Goal: Information Seeking & Learning: Learn about a topic

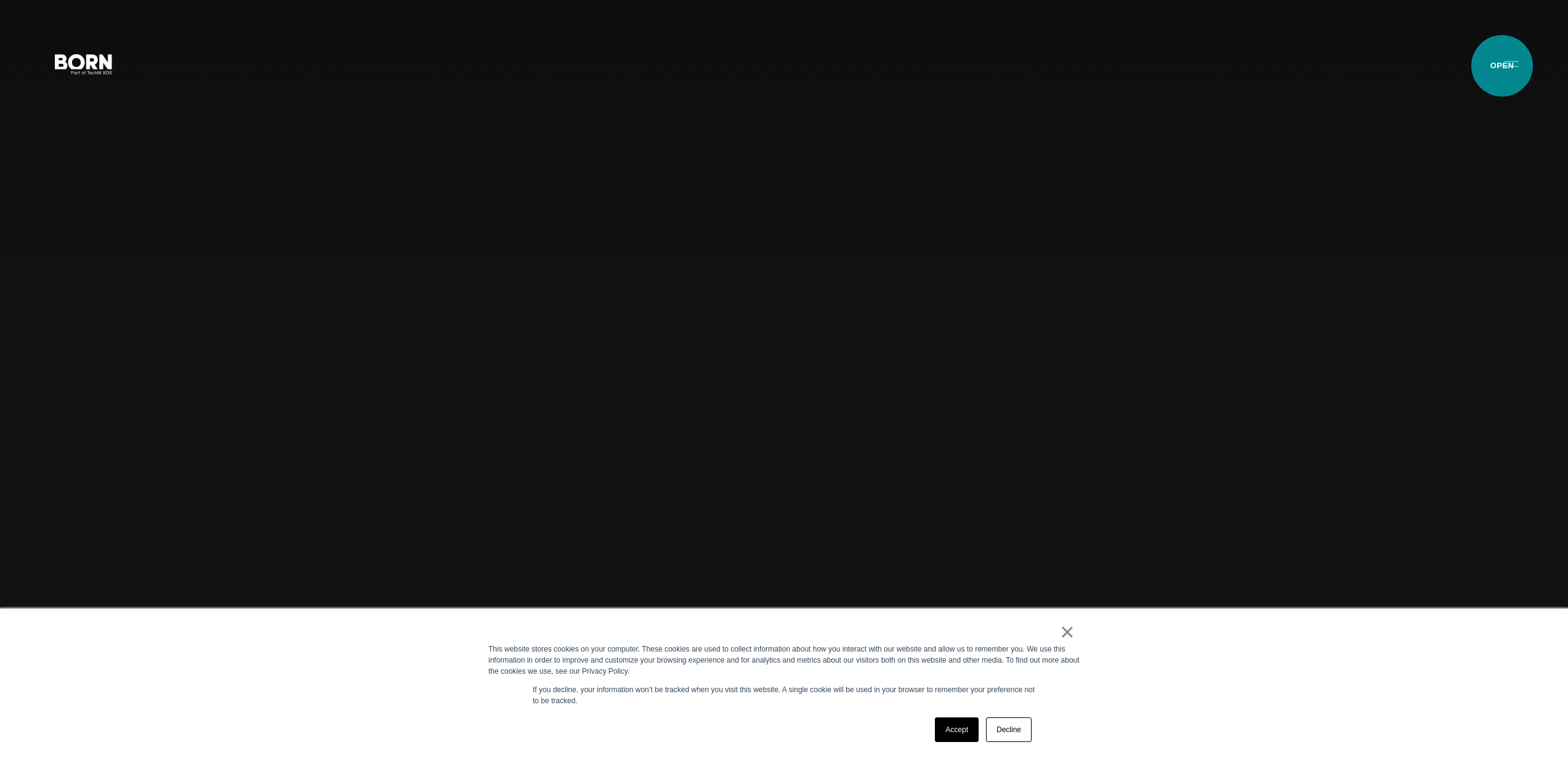
click at [1502, 66] on button "Primary Menu" at bounding box center [1510, 63] width 30 height 26
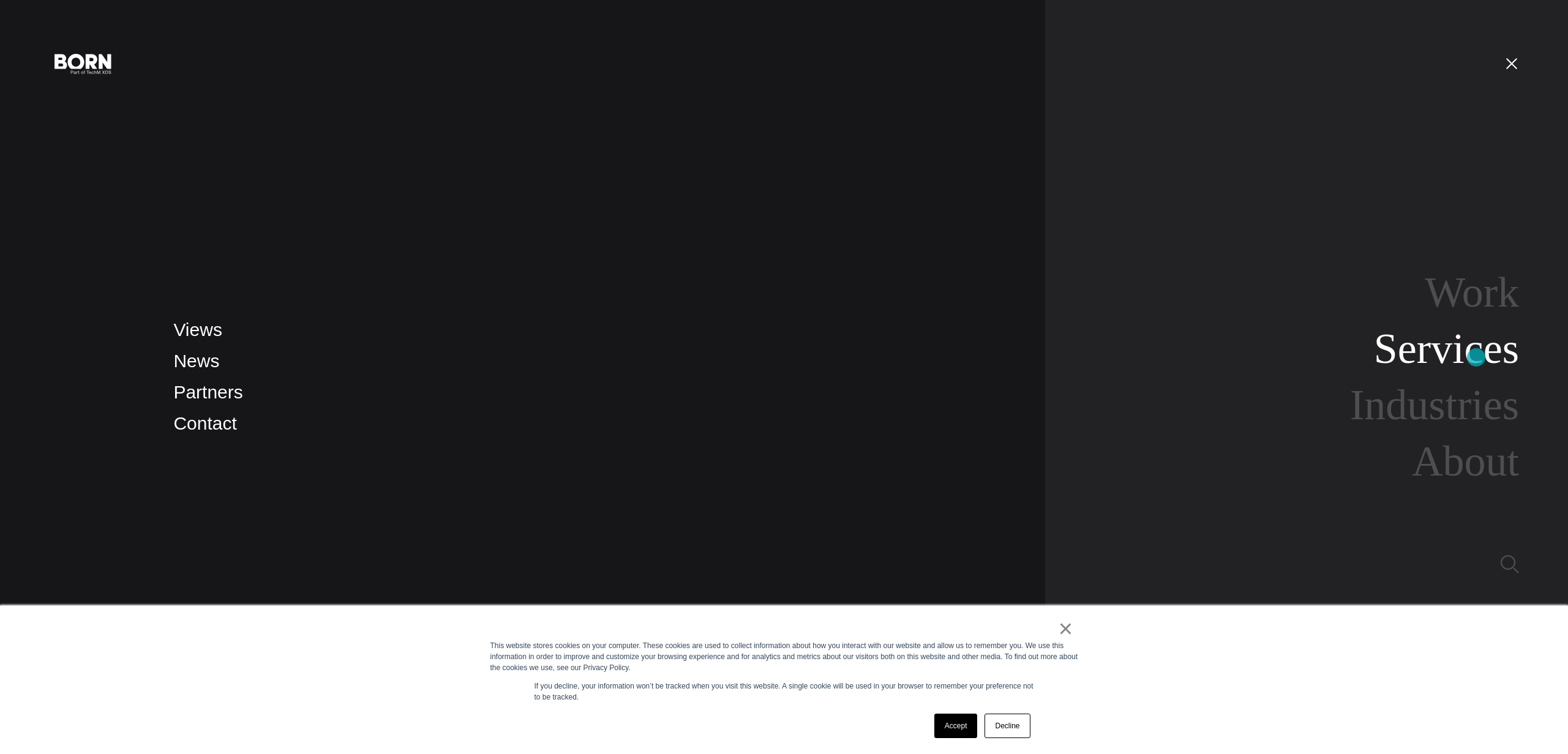
click at [1476, 357] on link "Services" at bounding box center [1446, 348] width 145 height 47
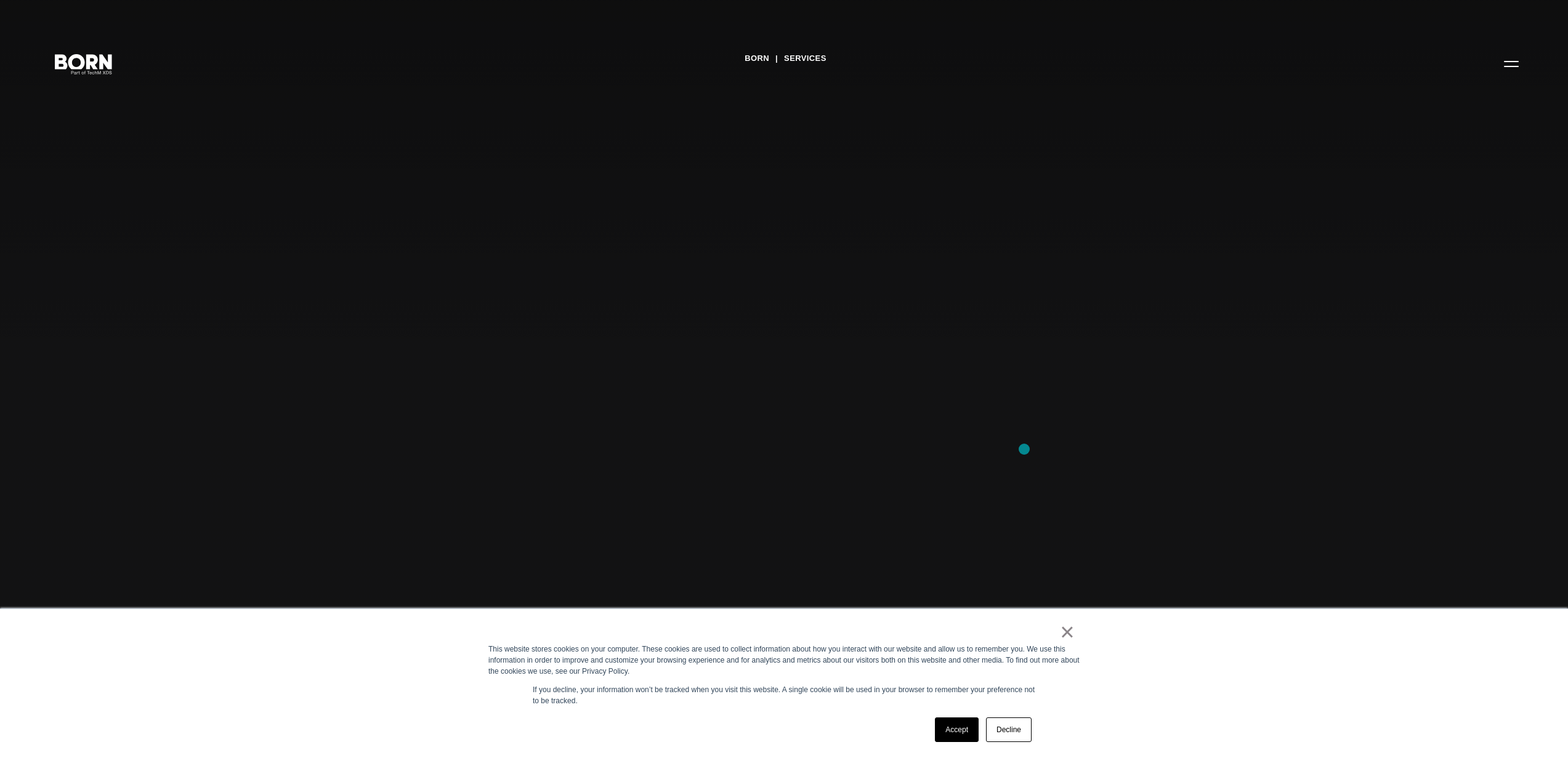
scroll to position [229, 0]
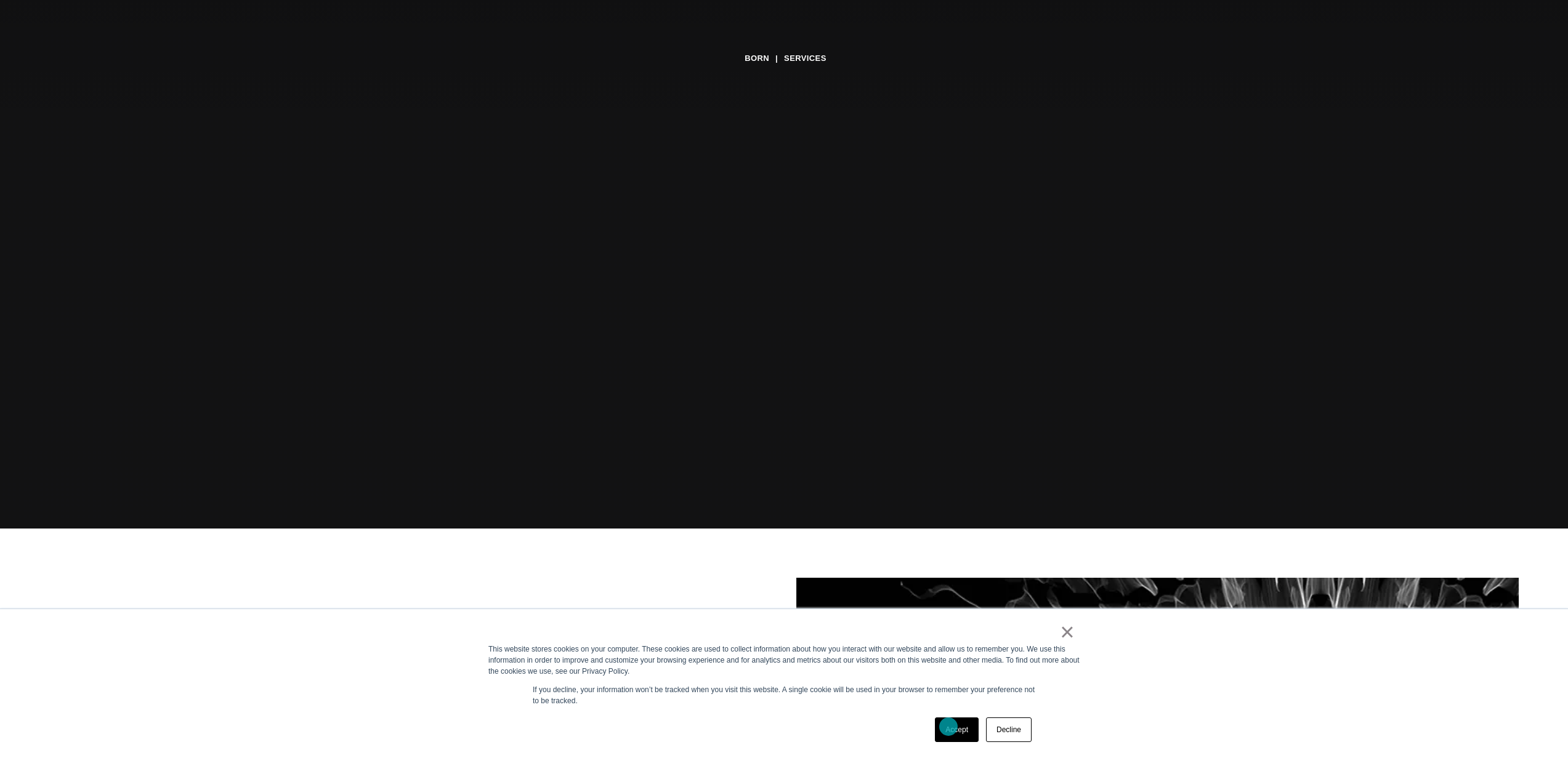
click at [949, 727] on link "Accept" at bounding box center [957, 729] width 44 height 25
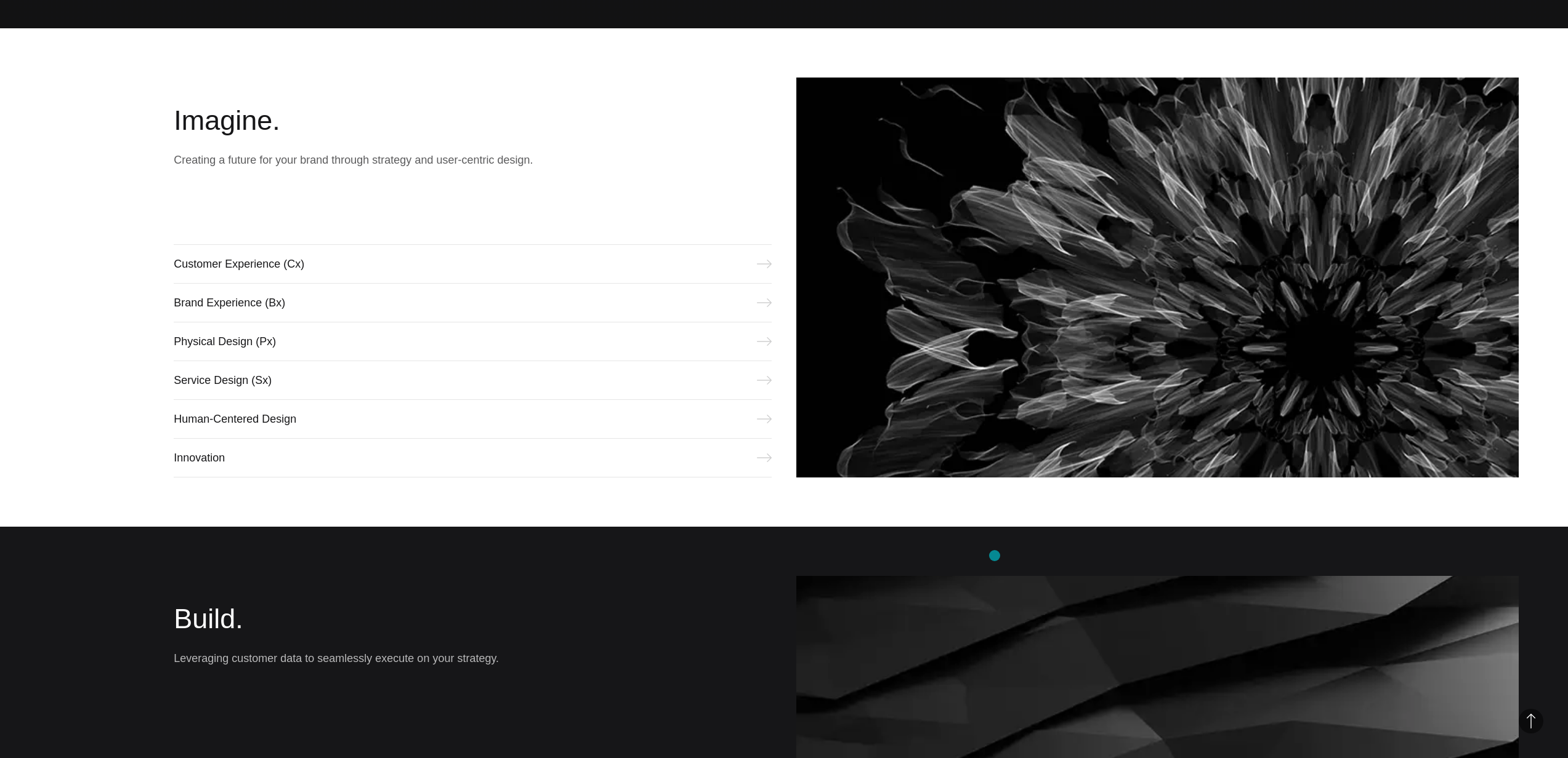
scroll to position [734, 0]
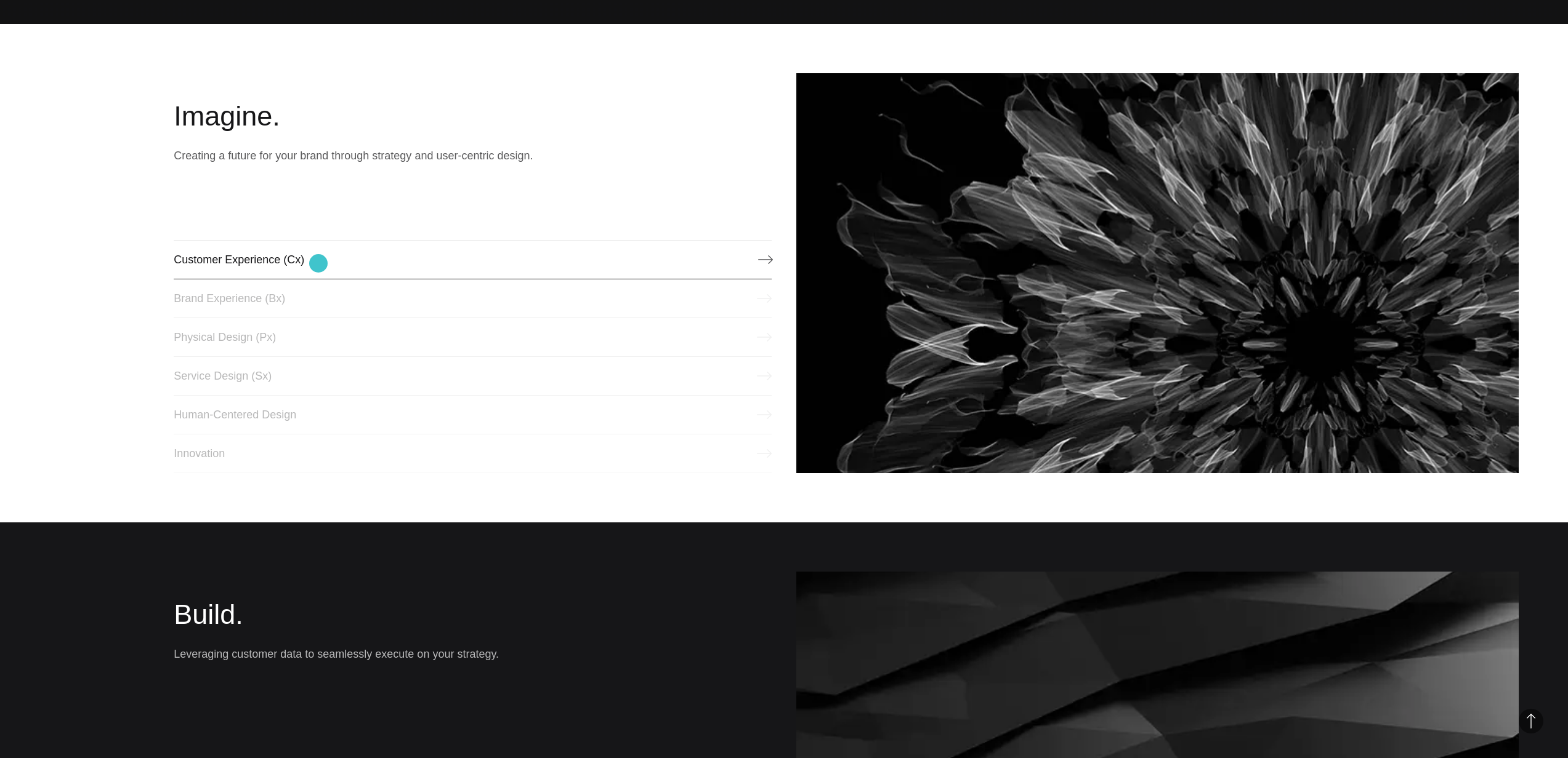
click at [318, 264] on link "Customer Experience (Cx)" at bounding box center [472, 260] width 598 height 39
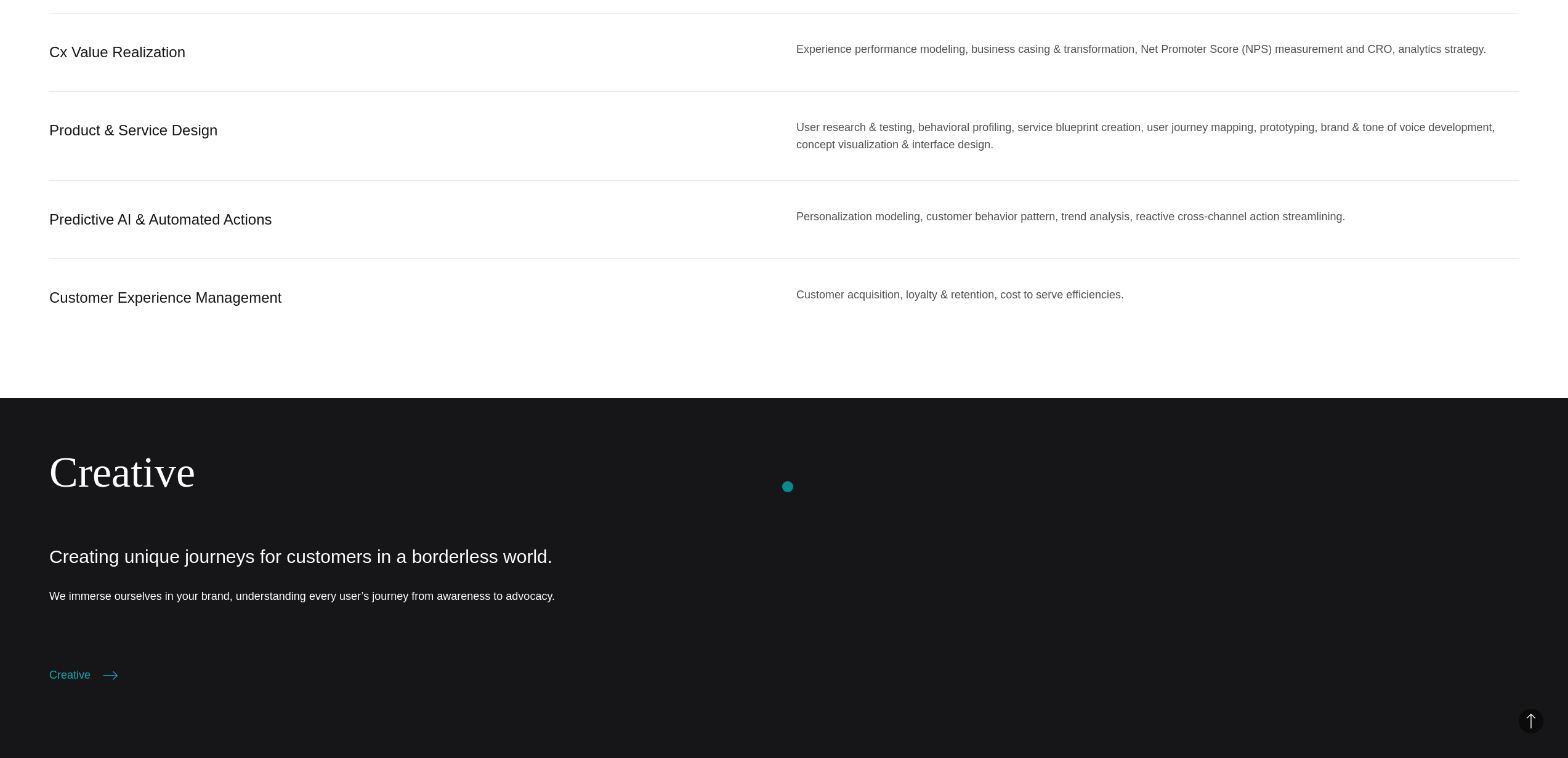
scroll to position [1292, 0]
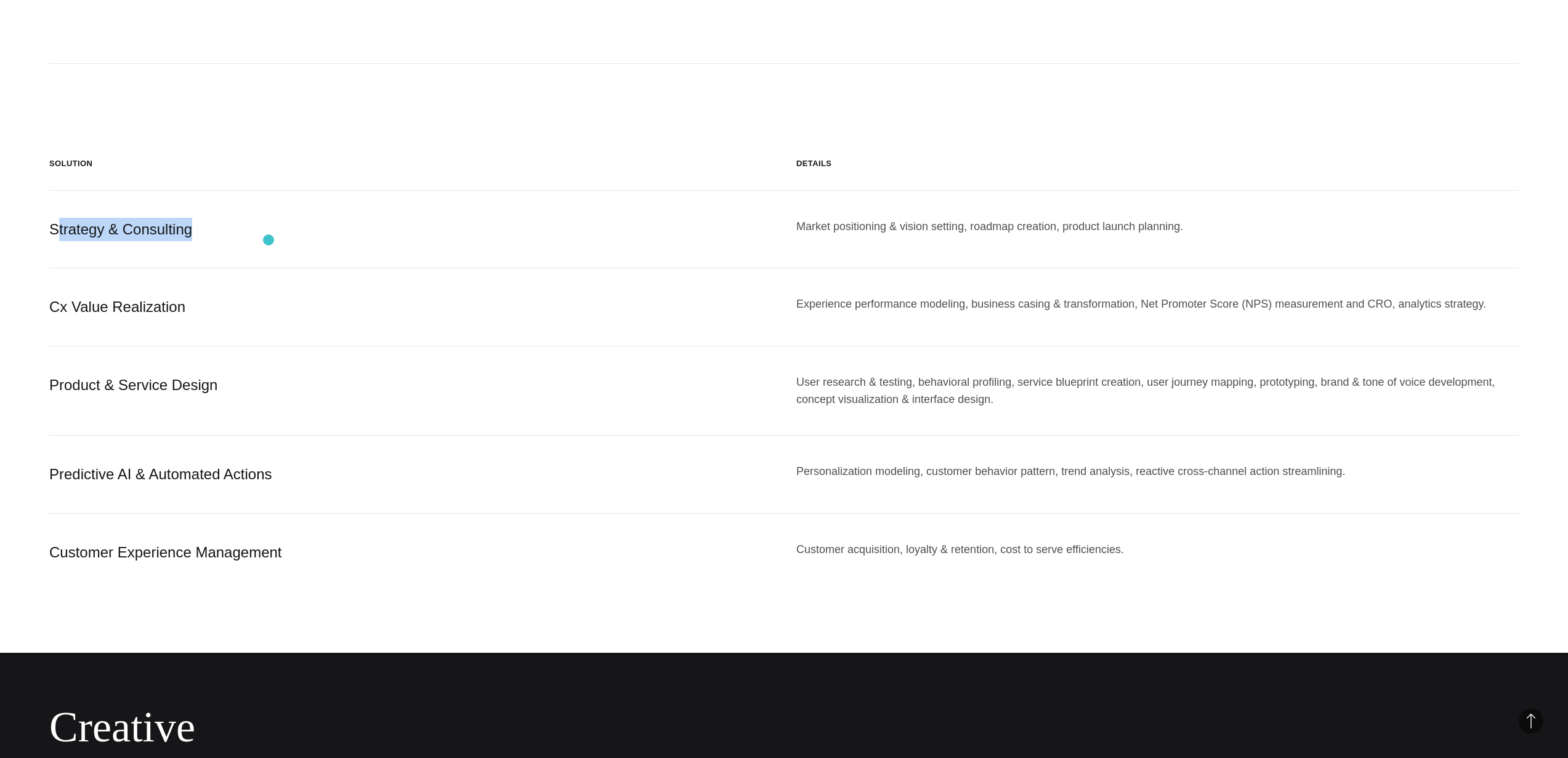
drag, startPoint x: 58, startPoint y: 230, endPoint x: 318, endPoint y: 243, distance: 260.3
click at [318, 243] on div "Strategy & Consulting Market positioning & vision setting, roadmap creation, pr…" at bounding box center [784, 230] width 1470 height 78
drag, startPoint x: 63, startPoint y: 318, endPoint x: 250, endPoint y: 313, distance: 187.1
click at [251, 312] on div "Cx Value Realization Experience performance modeling, business casing & transfo…" at bounding box center [784, 308] width 1470 height 78
drag, startPoint x: 89, startPoint y: 341, endPoint x: 342, endPoint y: 398, distance: 259.3
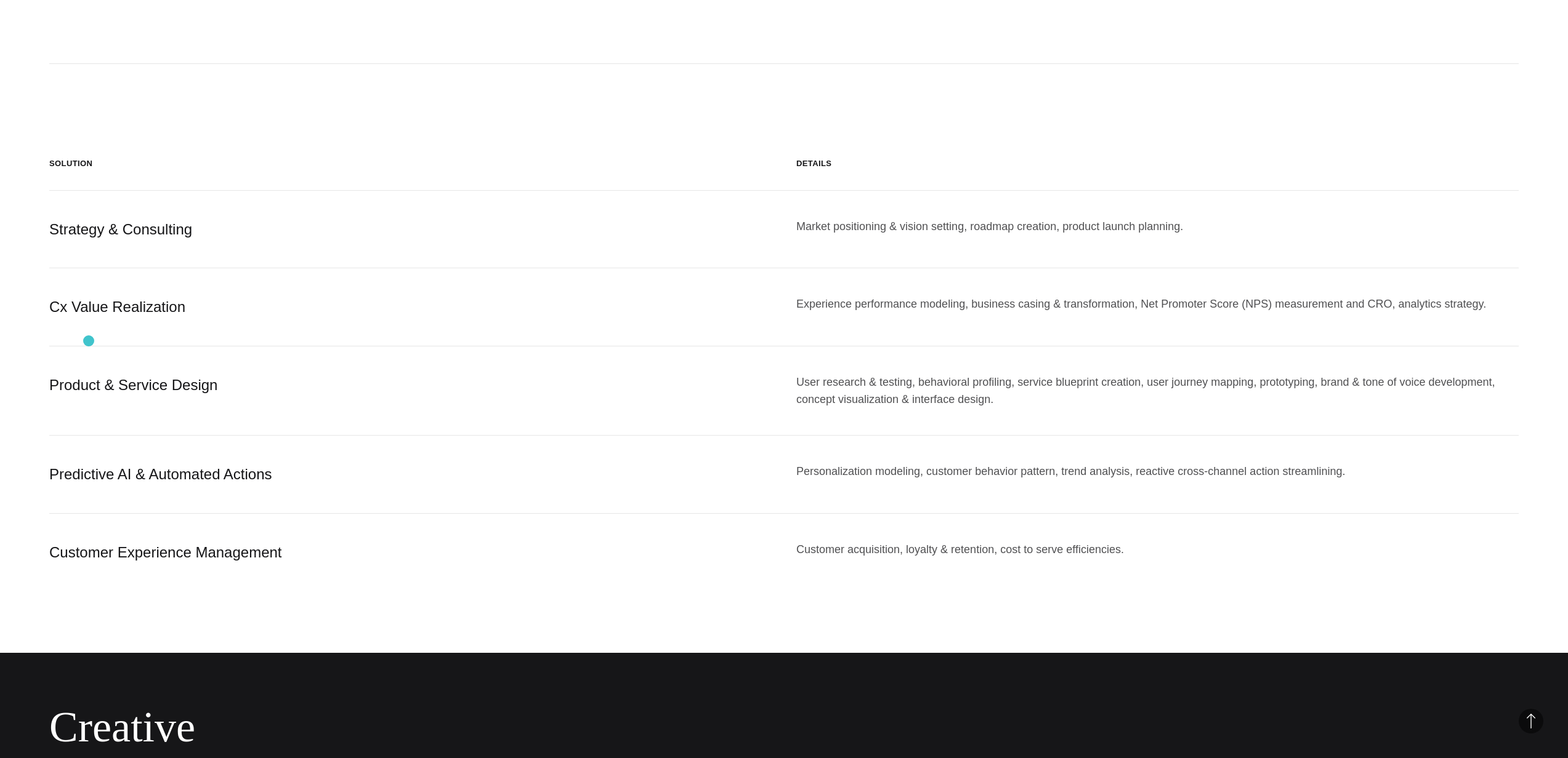
click at [341, 397] on div "Strategy & Consulting Market positioning & vision setting, roadmap creation, pr…" at bounding box center [784, 391] width 1470 height 401
drag, startPoint x: 260, startPoint y: 495, endPoint x: 602, endPoint y: 502, distance: 342.1
click at [585, 500] on div "Predictive AI & Automated Actions Personalization modeling, customer behavior p…" at bounding box center [784, 475] width 1470 height 78
click at [675, 513] on div "Predictive AI & Automated Actions Personalization modeling, customer behavior p…" at bounding box center [784, 475] width 1470 height 78
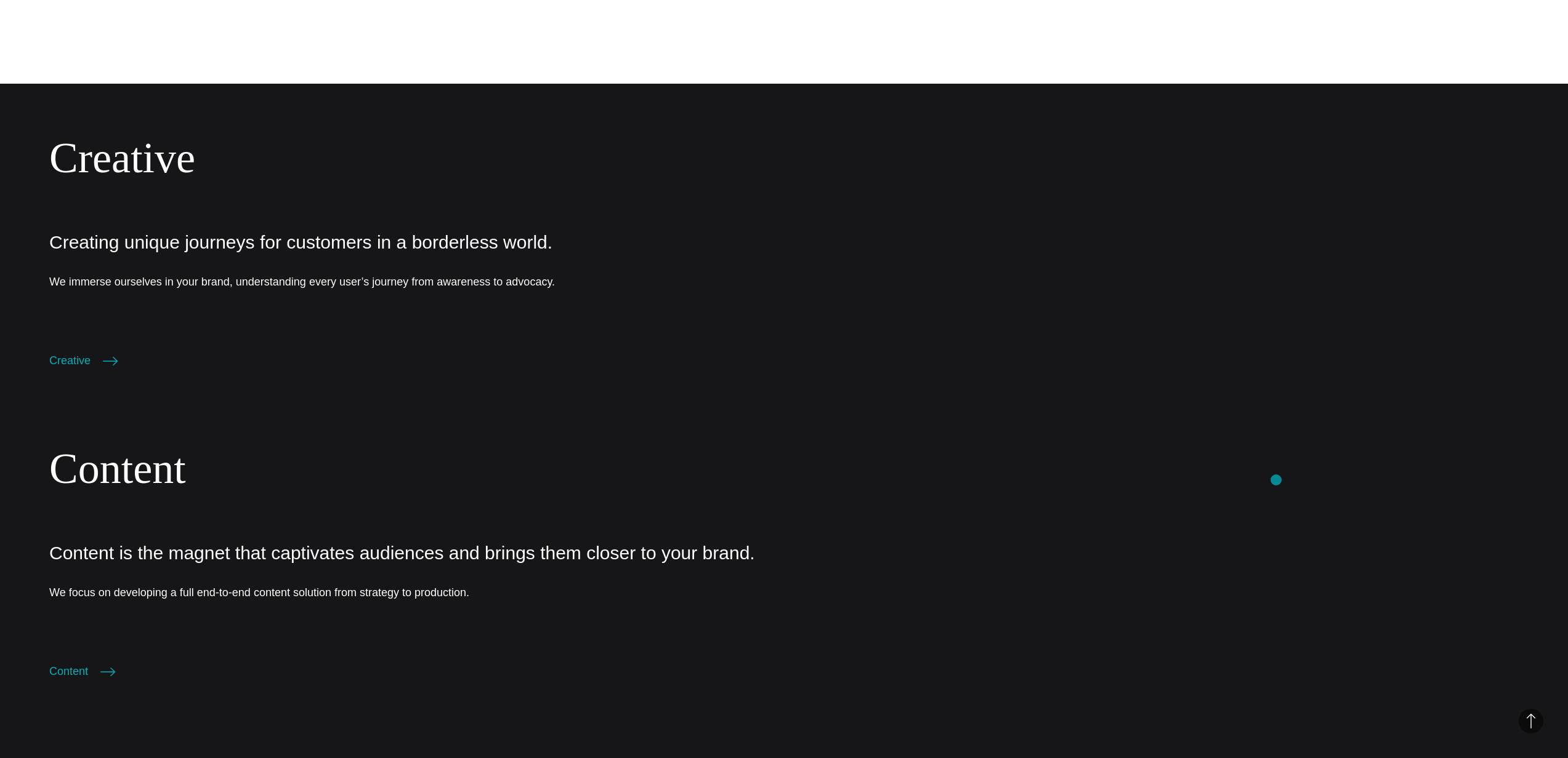
scroll to position [1863, 0]
